Goal: Task Accomplishment & Management: Manage account settings

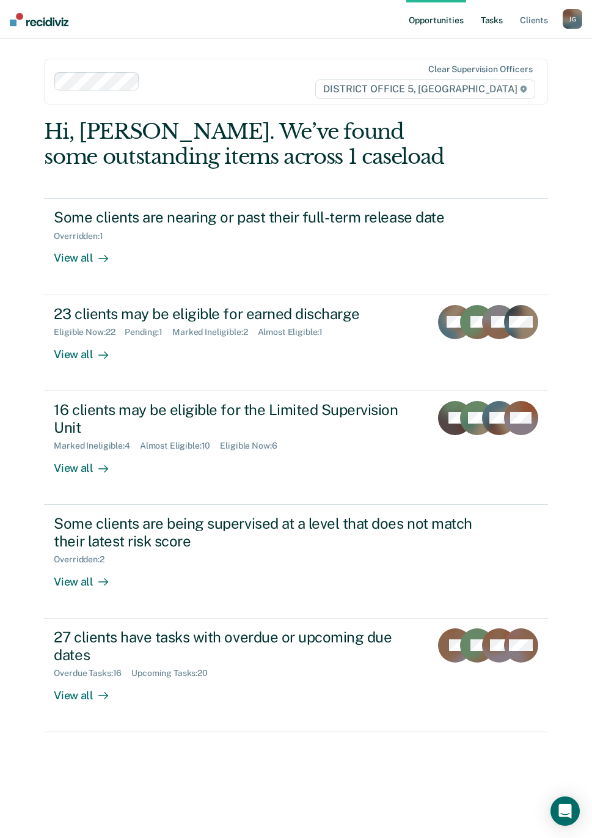
click at [501, 21] on link "Tasks" at bounding box center [492, 19] width 27 height 39
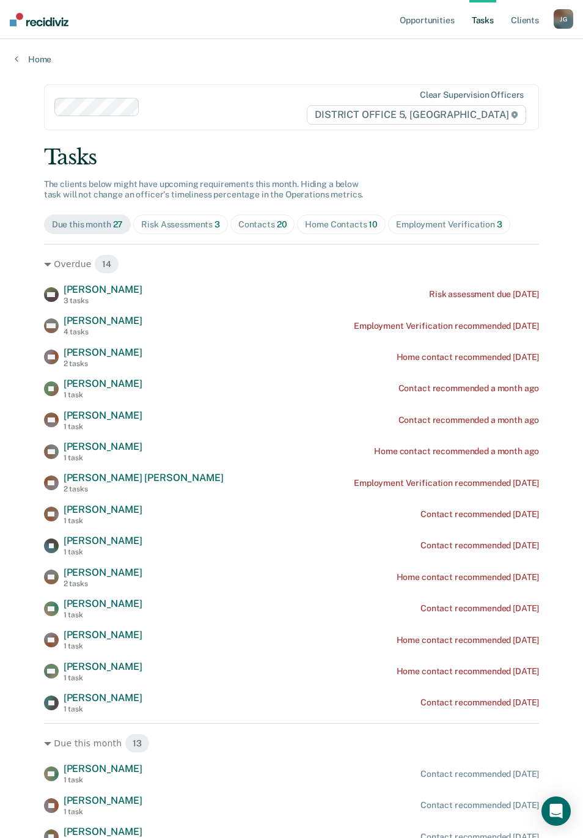
click at [355, 222] on div "Home Contacts 10" at bounding box center [341, 224] width 73 height 10
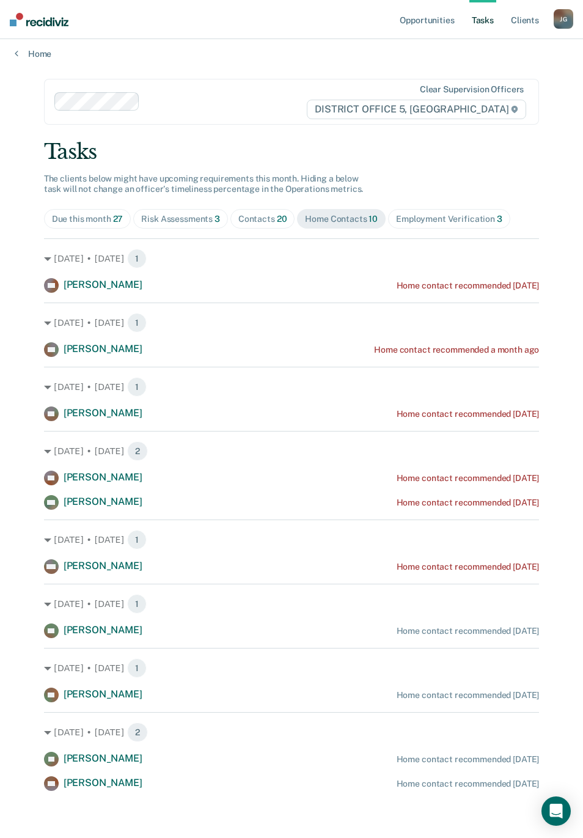
scroll to position [7, 0]
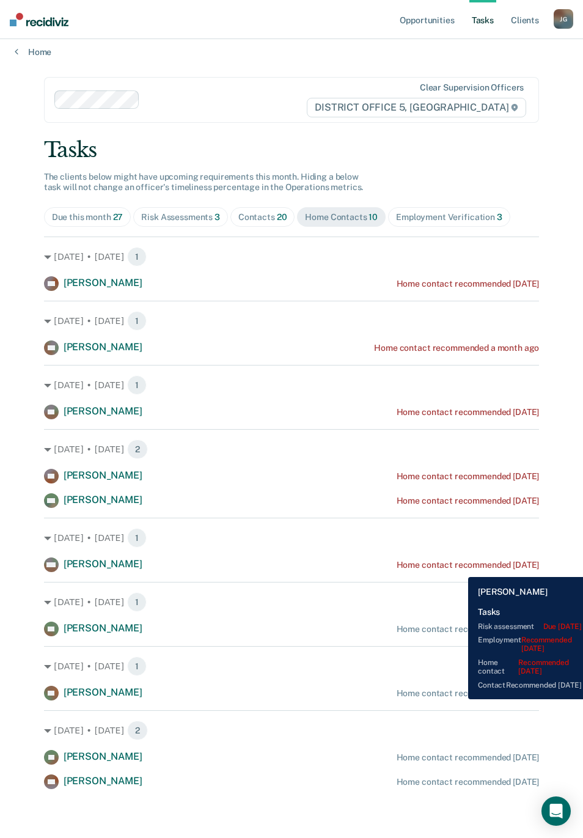
click at [459, 568] on div "Home contact recommended [DATE]" at bounding box center [468, 565] width 143 height 10
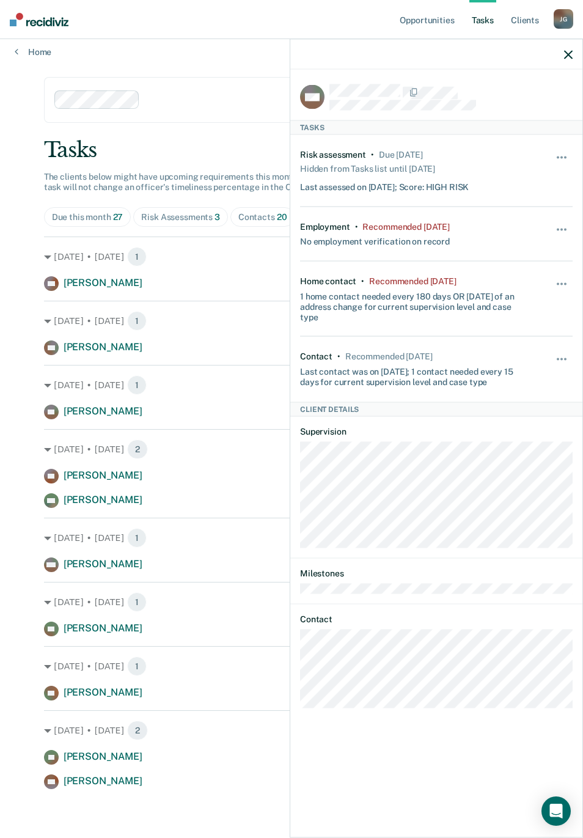
click at [565, 353] on div "Hide from tasks list for... 7 days 30 days 90 days" at bounding box center [562, 369] width 21 height 35
click at [562, 285] on button "button" at bounding box center [562, 291] width 21 height 20
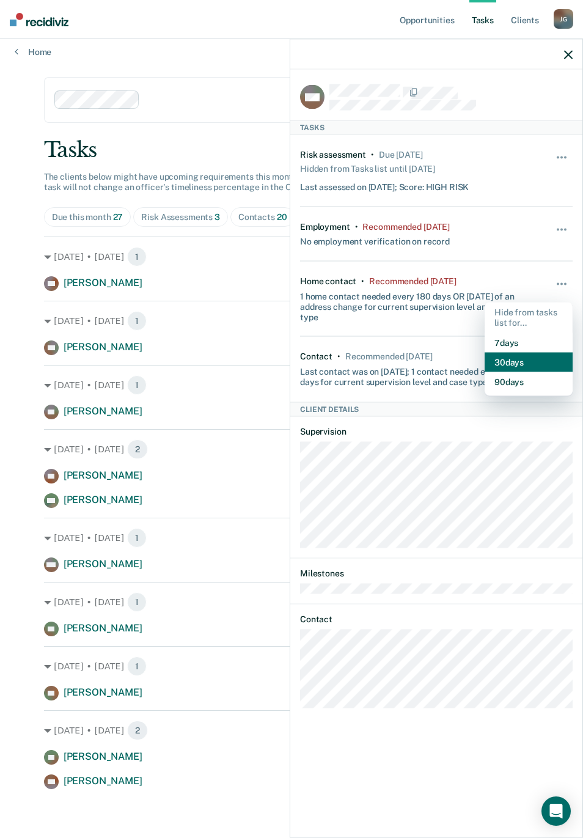
click at [517, 359] on button "30 days" at bounding box center [529, 362] width 88 height 20
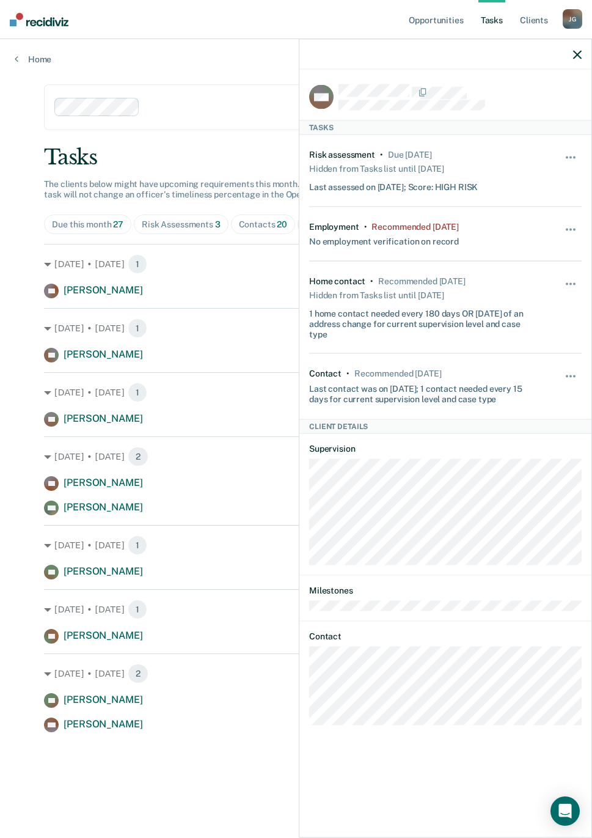
drag, startPoint x: 179, startPoint y: 726, endPoint x: 12, endPoint y: 268, distance: 488.1
click at [12, 268] on div "Opportunities Tasks Client s [PERSON_NAME] Profile How it works Log Out Home Cl…" at bounding box center [296, 419] width 592 height 838
copy div "[DATE] • [DATE] 1 AH [PERSON_NAME] Home contact recommended [DATE] [DATE] • [DA…"
click at [191, 229] on div "Risk Assessments 3" at bounding box center [181, 224] width 79 height 10
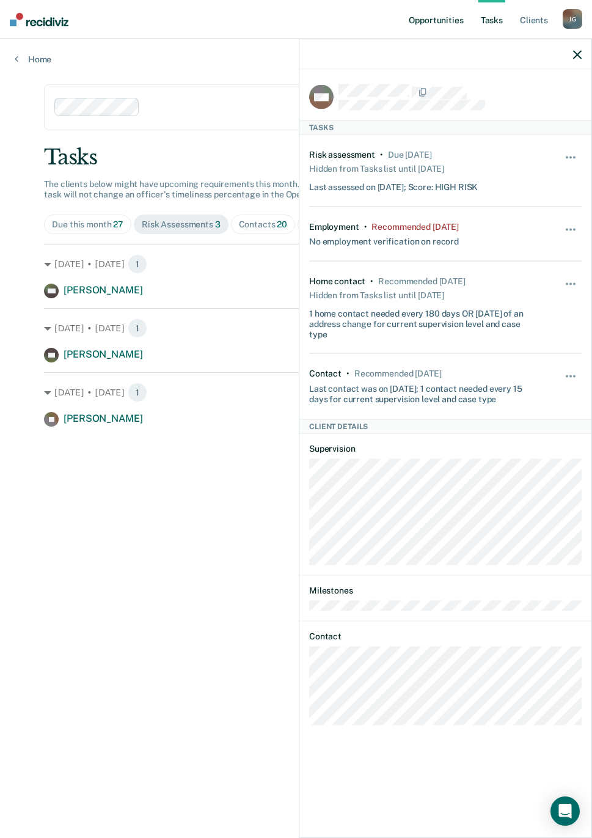
click at [449, 21] on link "Opportunities" at bounding box center [436, 19] width 59 height 39
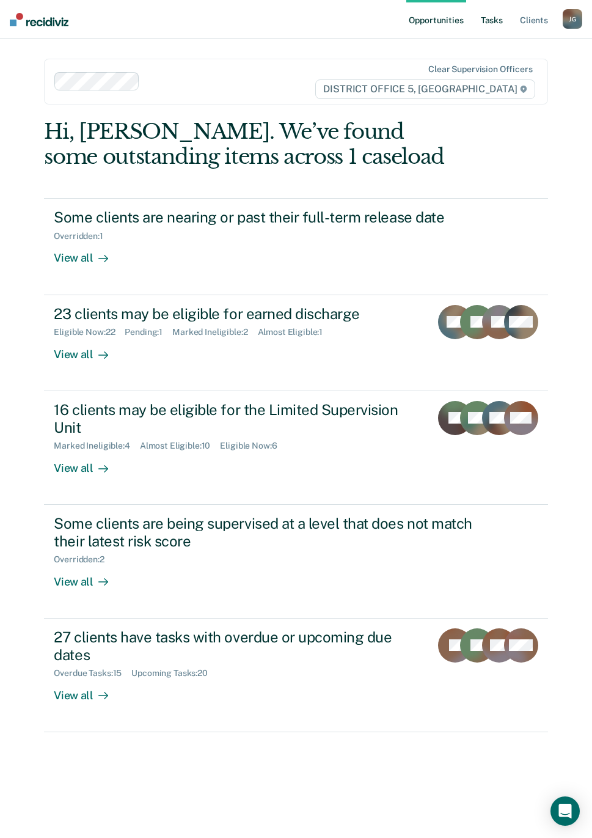
click at [489, 18] on link "Tasks" at bounding box center [492, 19] width 27 height 39
